Goal: Information Seeking & Learning: Learn about a topic

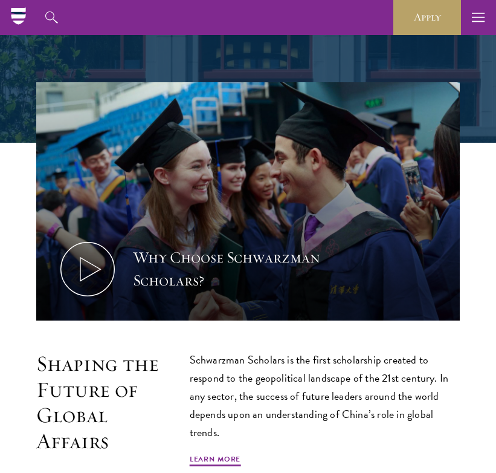
scroll to position [330, 0]
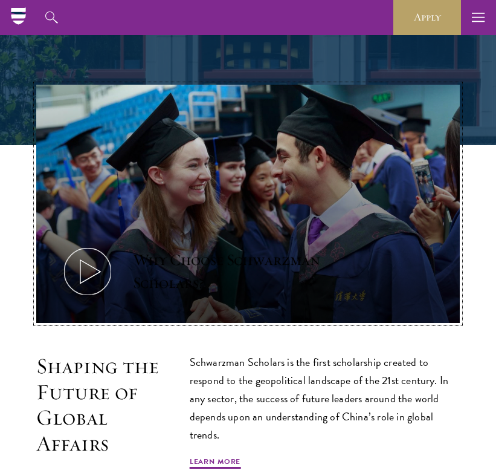
click at [86, 269] on icon at bounding box center [87, 271] width 54 height 54
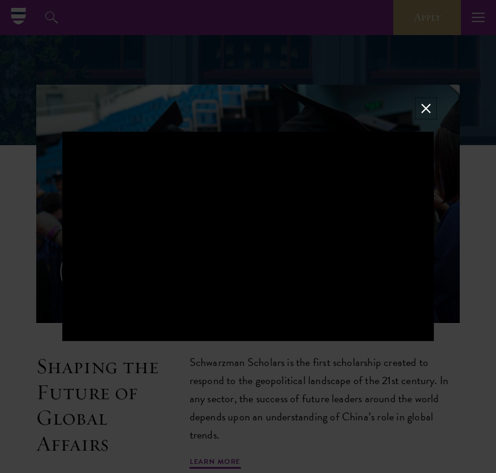
click at [424, 108] on button at bounding box center [426, 108] width 16 height 16
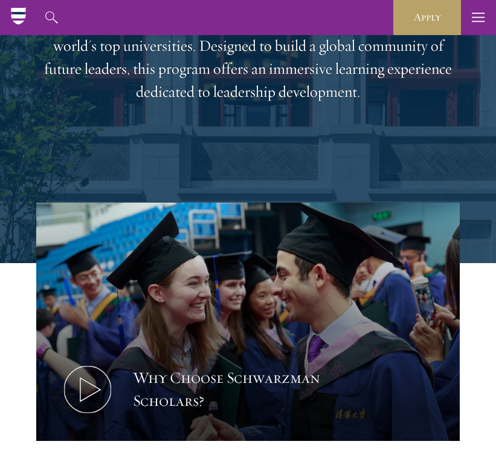
scroll to position [0, 0]
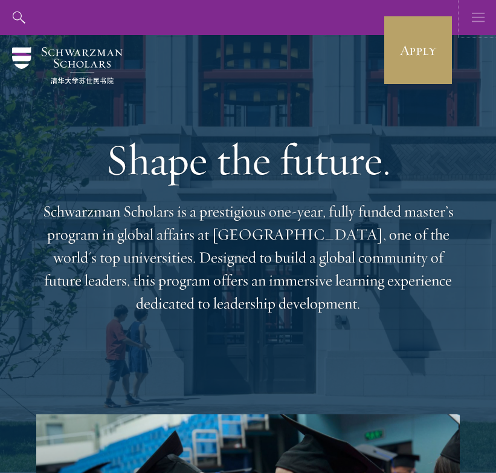
click at [475, 18] on use "button" at bounding box center [478, 17] width 13 height 9
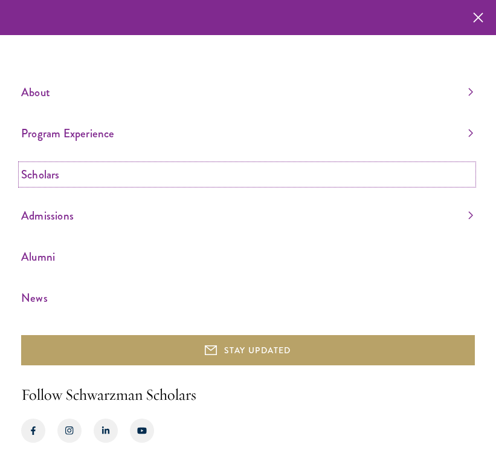
click at [187, 177] on link "Scholars" at bounding box center [247, 174] width 452 height 20
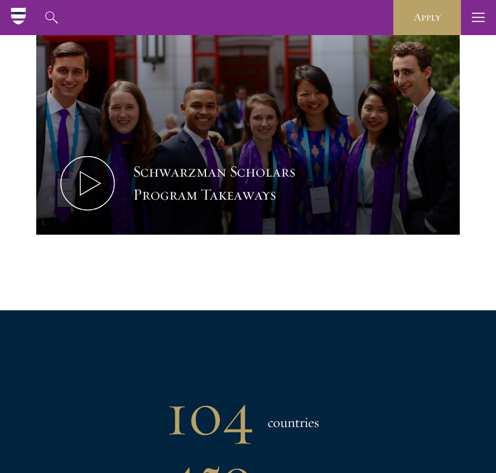
scroll to position [552, 0]
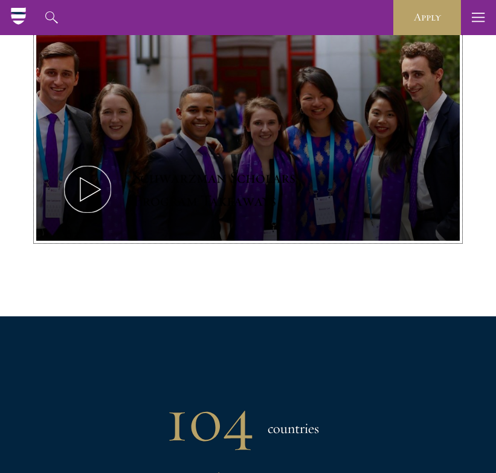
click at [114, 166] on icon at bounding box center [87, 189] width 54 height 54
